Goal: Task Accomplishment & Management: Use online tool/utility

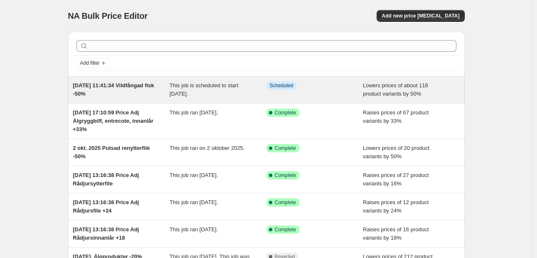
click at [123, 90] on div "[DATE] 11:41:34 Vildfångad fisk -50%" at bounding box center [121, 89] width 97 height 17
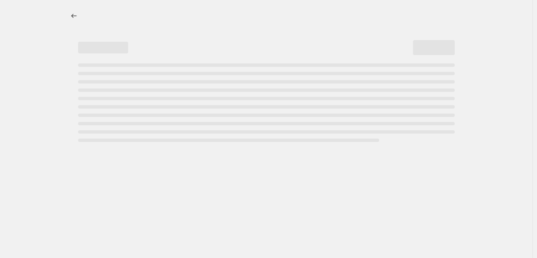
select select "percentage"
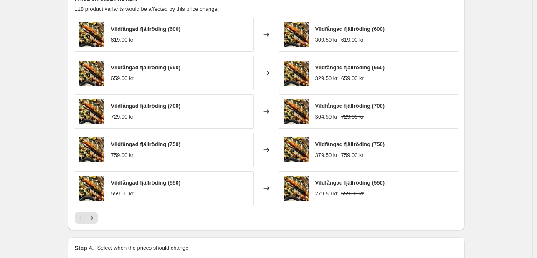
scroll to position [585, 0]
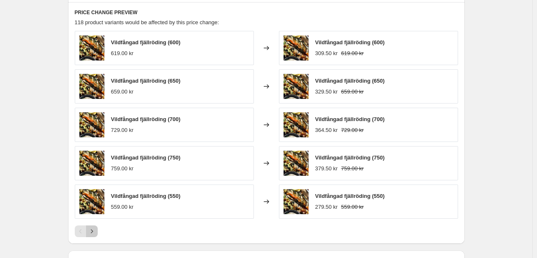
click at [91, 231] on icon "Next" at bounding box center [92, 231] width 8 height 8
click at [95, 233] on icon "Next" at bounding box center [92, 231] width 8 height 8
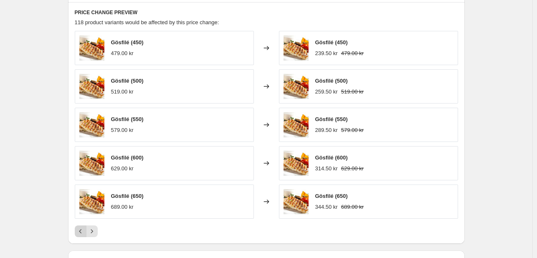
click at [80, 233] on icon "Previous" at bounding box center [80, 231] width 8 height 8
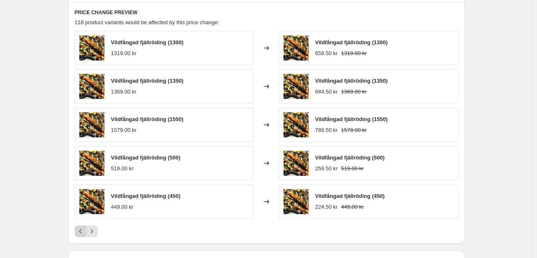
click at [84, 233] on icon "Previous" at bounding box center [80, 231] width 8 height 8
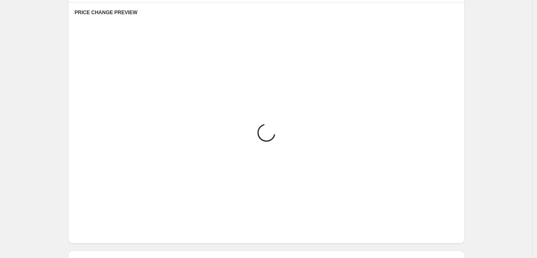
click at [84, 233] on icon "Previous" at bounding box center [80, 231] width 8 height 8
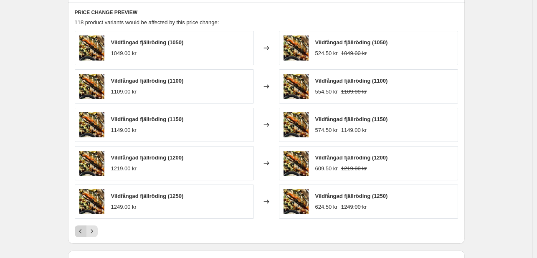
click at [84, 233] on icon "Previous" at bounding box center [80, 231] width 8 height 8
click at [84, 233] on div "Pagination" at bounding box center [81, 232] width 12 height 12
click at [90, 232] on icon "Next" at bounding box center [92, 231] width 8 height 8
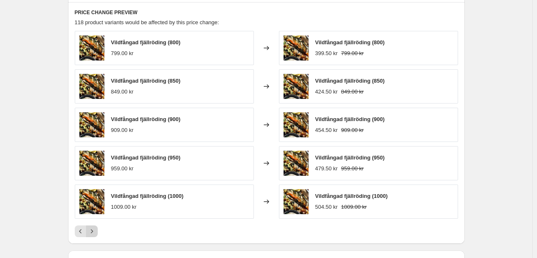
click at [90, 232] on icon "Next" at bounding box center [92, 231] width 8 height 8
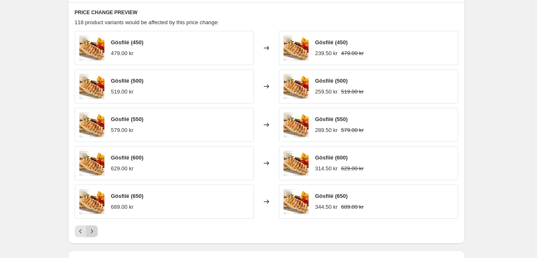
click at [90, 232] on icon "Next" at bounding box center [92, 231] width 8 height 8
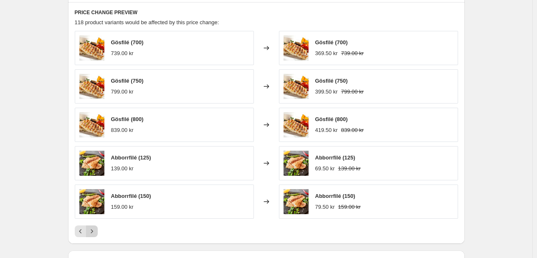
click at [90, 232] on icon "Next" at bounding box center [92, 231] width 8 height 8
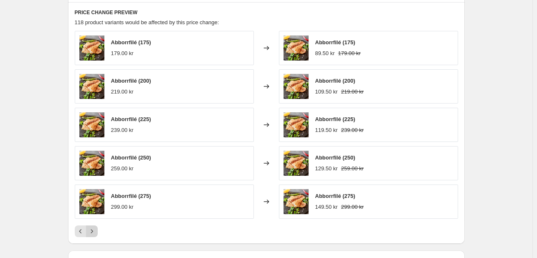
click at [90, 232] on icon "Next" at bounding box center [92, 231] width 8 height 8
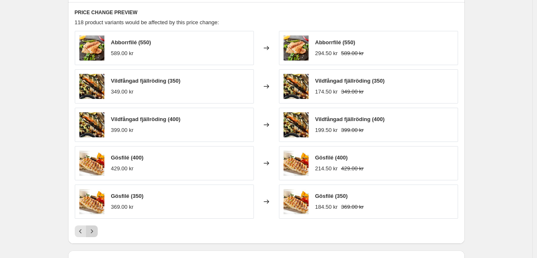
click at [90, 232] on icon "Next" at bounding box center [92, 231] width 8 height 8
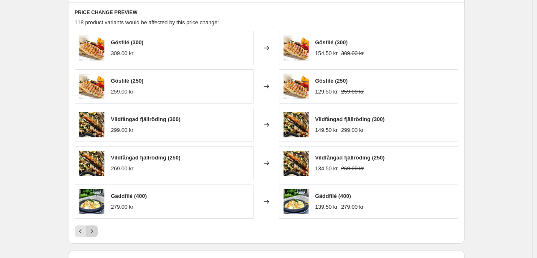
click at [90, 232] on icon "Next" at bounding box center [92, 231] width 8 height 8
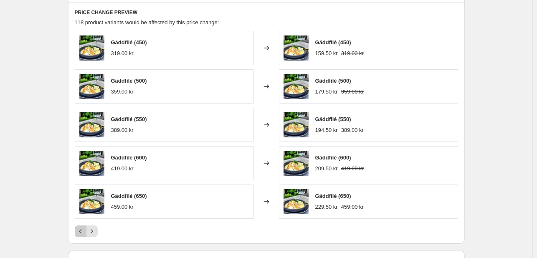
click at [78, 233] on icon "Previous" at bounding box center [80, 231] width 8 height 8
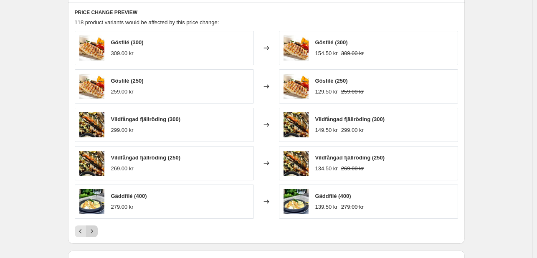
click at [98, 230] on button "Next" at bounding box center [92, 232] width 12 height 12
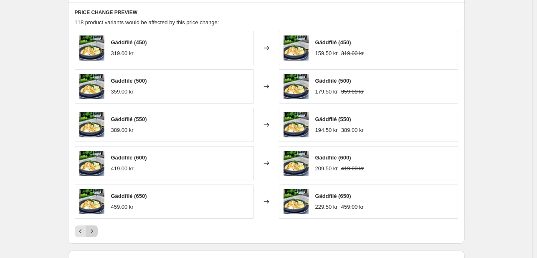
click at [98, 230] on button "Next" at bounding box center [92, 232] width 12 height 12
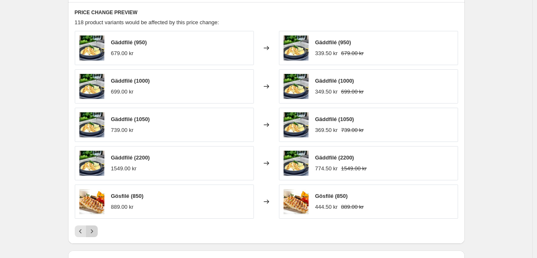
click at [98, 230] on button "Next" at bounding box center [92, 232] width 12 height 12
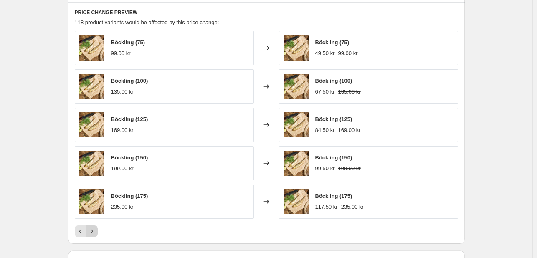
click at [98, 230] on button "Next" at bounding box center [92, 232] width 12 height 12
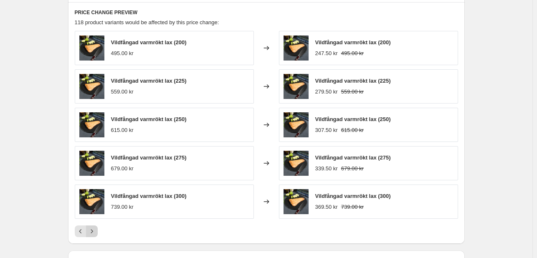
click at [98, 230] on button "Next" at bounding box center [92, 232] width 12 height 12
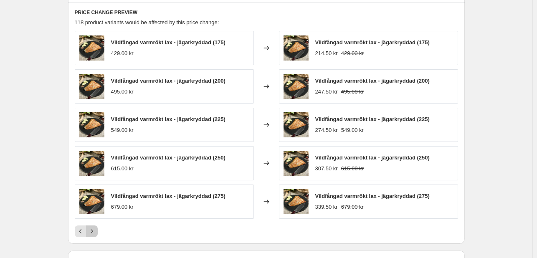
click at [98, 230] on button "Next" at bounding box center [92, 232] width 12 height 12
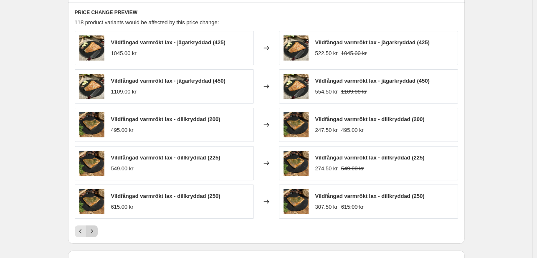
click at [98, 230] on button "Next" at bounding box center [92, 232] width 12 height 12
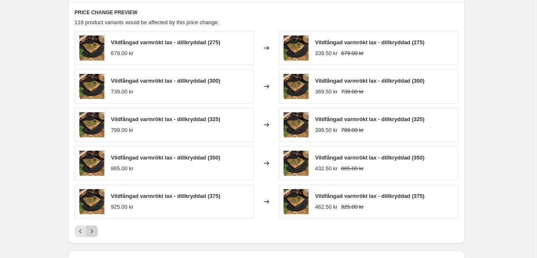
click at [98, 230] on button "Next" at bounding box center [92, 232] width 12 height 12
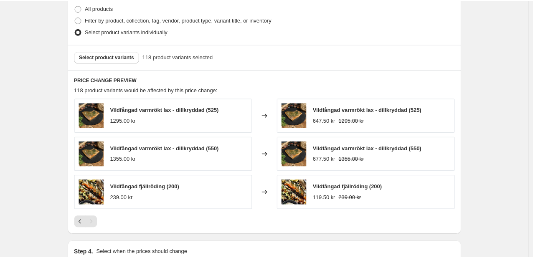
scroll to position [501, 0]
